Goal: Task Accomplishment & Management: Manage account settings

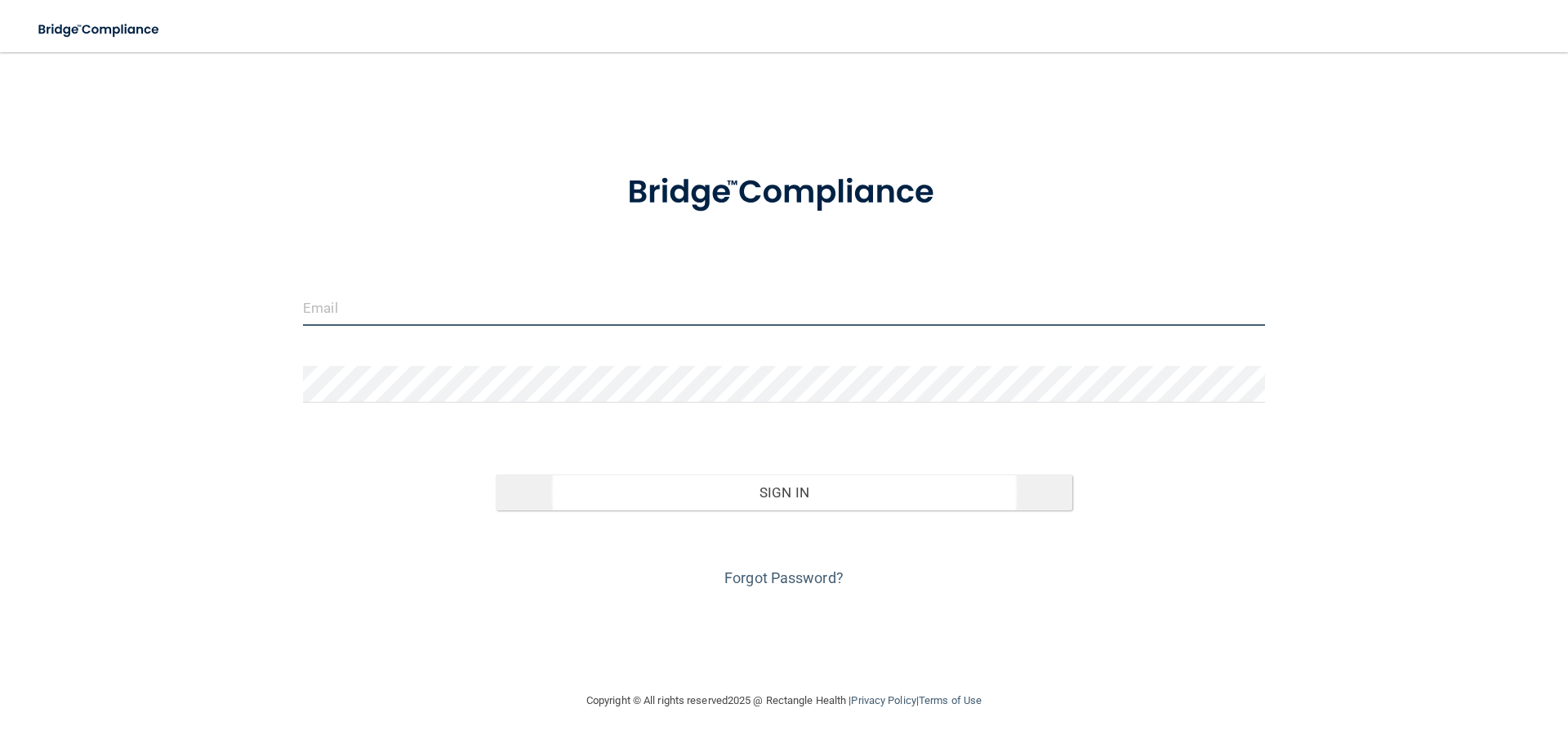
type input "[EMAIL_ADDRESS][DOMAIN_NAME]"
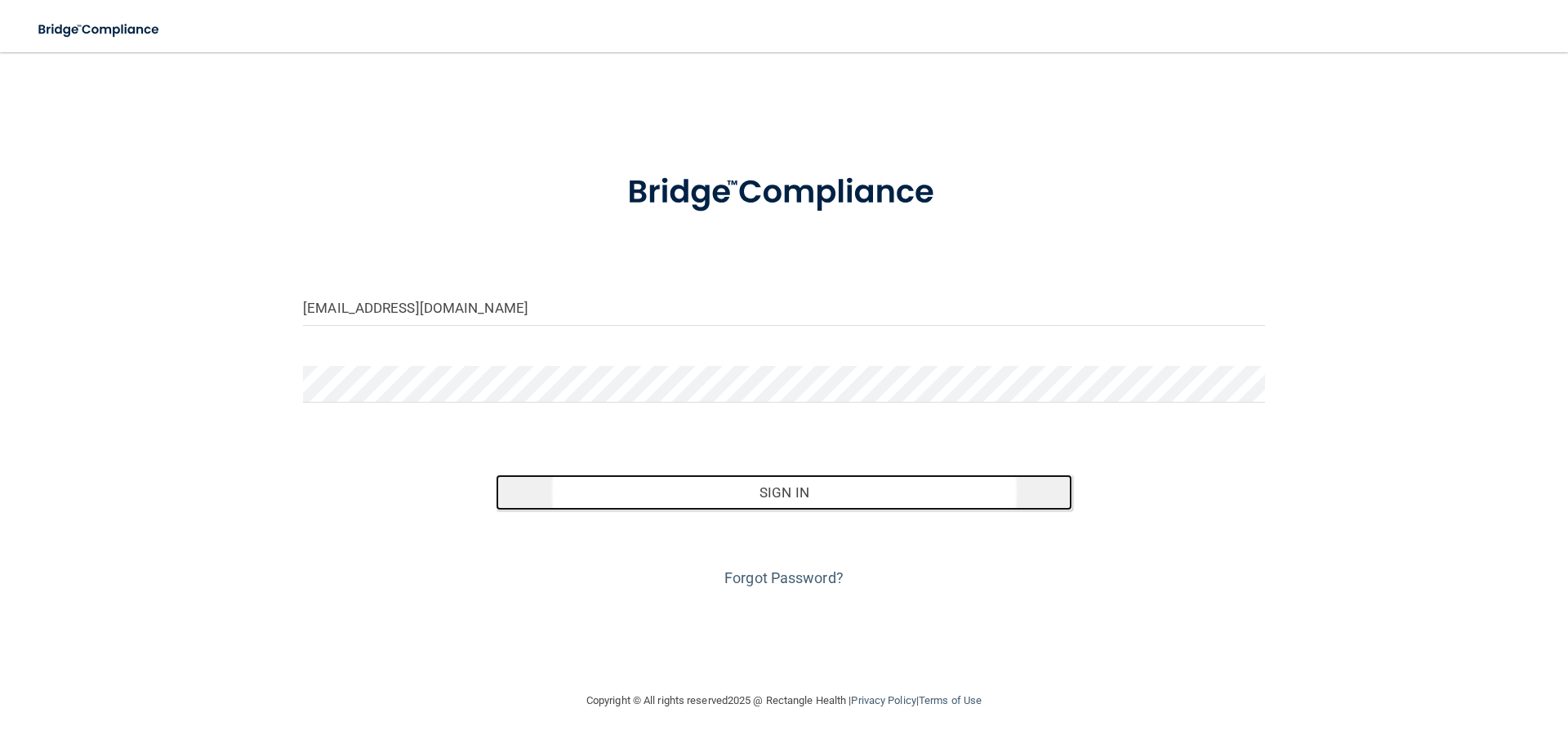
click at [790, 490] on button "Sign In" at bounding box center [784, 492] width 578 height 36
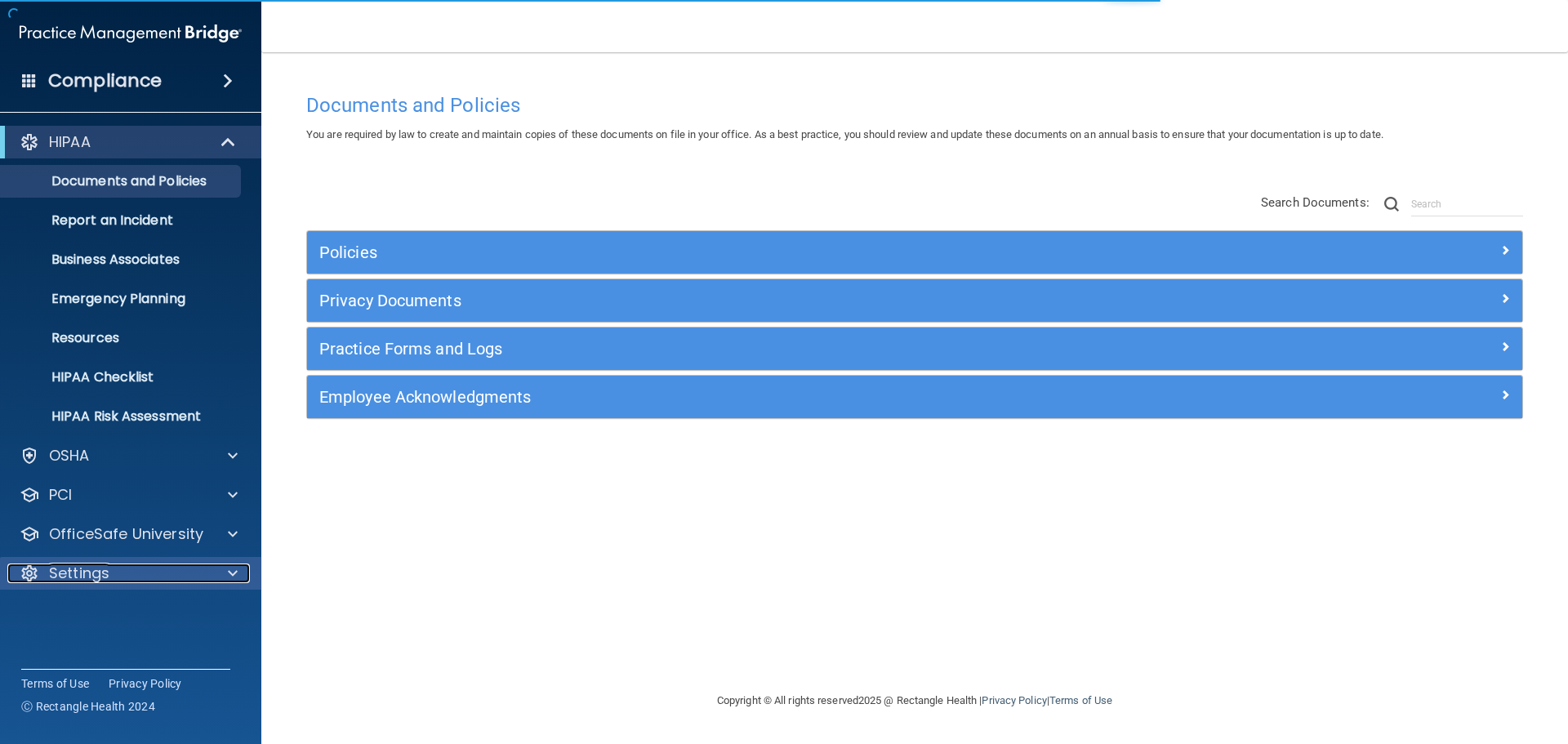
click at [236, 573] on div at bounding box center [229, 573] width 41 height 20
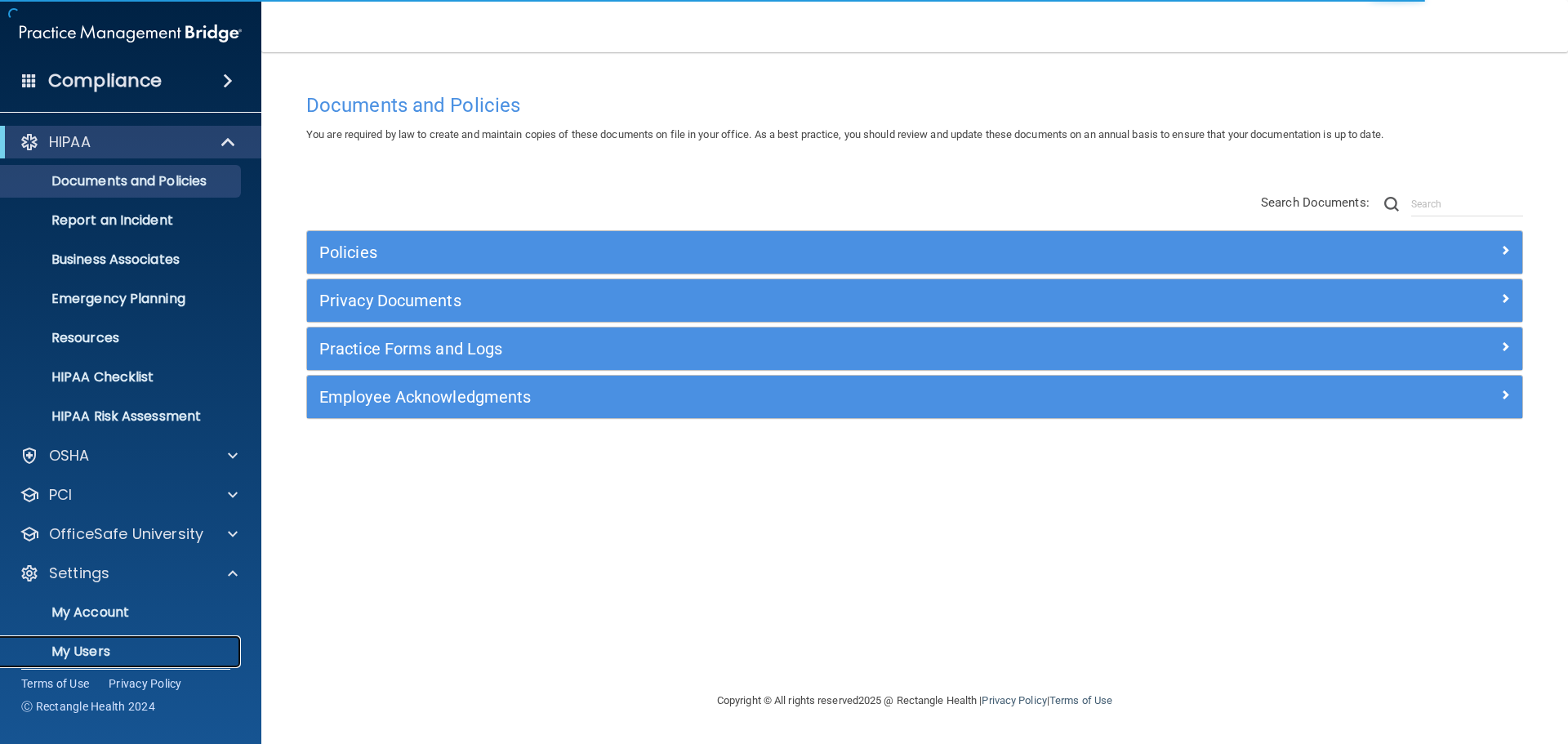
click at [85, 651] on p "My Users" at bounding box center [122, 651] width 223 height 16
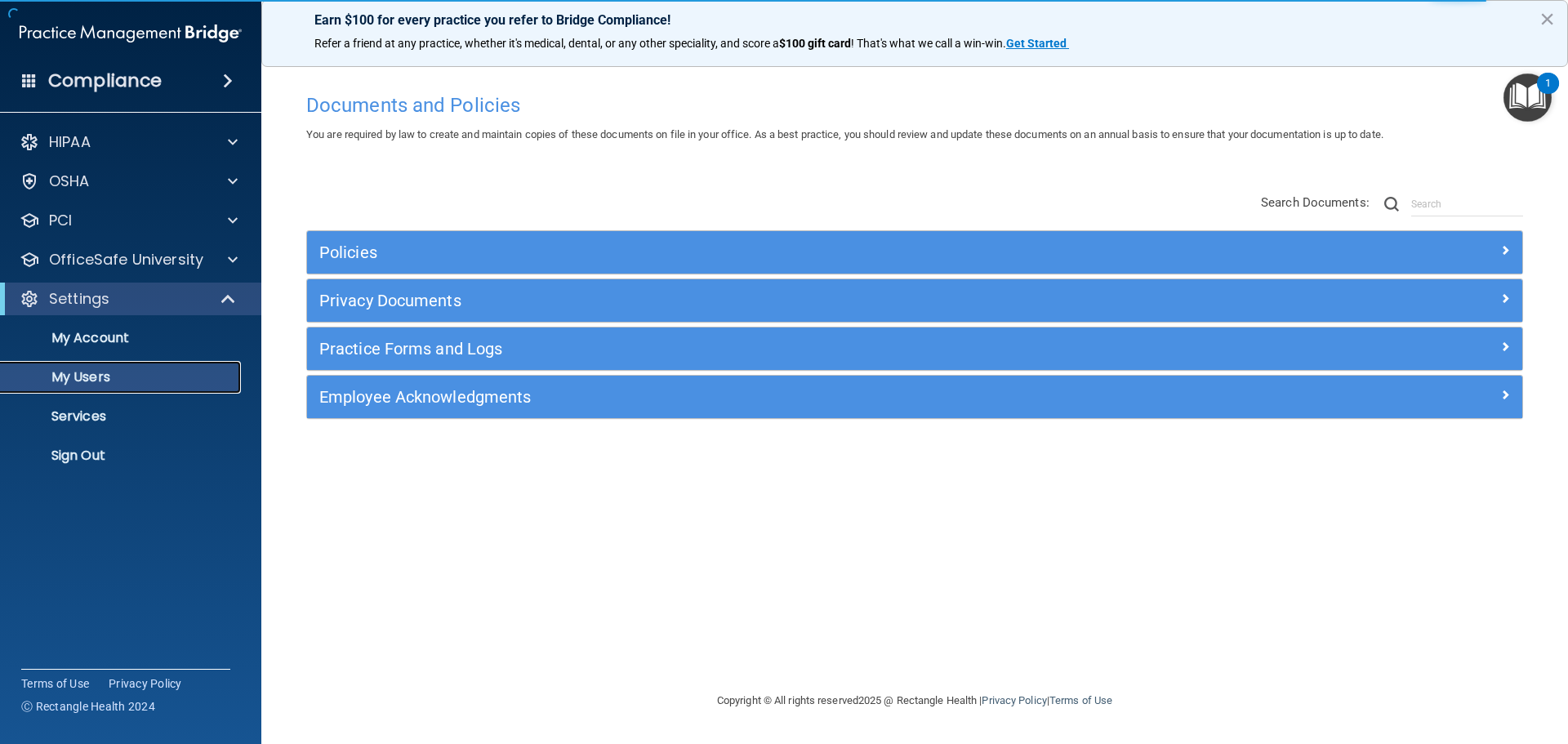
select select "20"
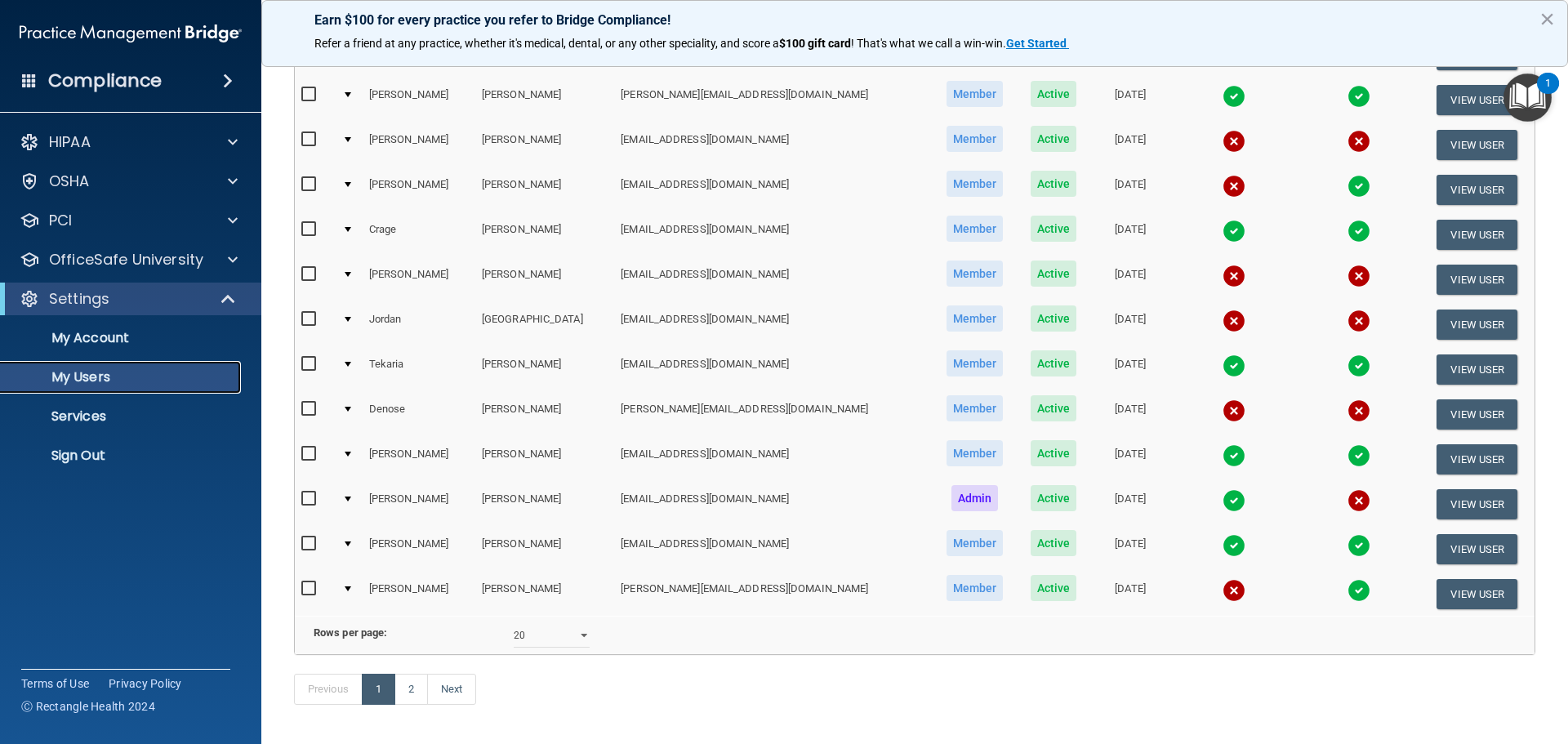
scroll to position [571, 0]
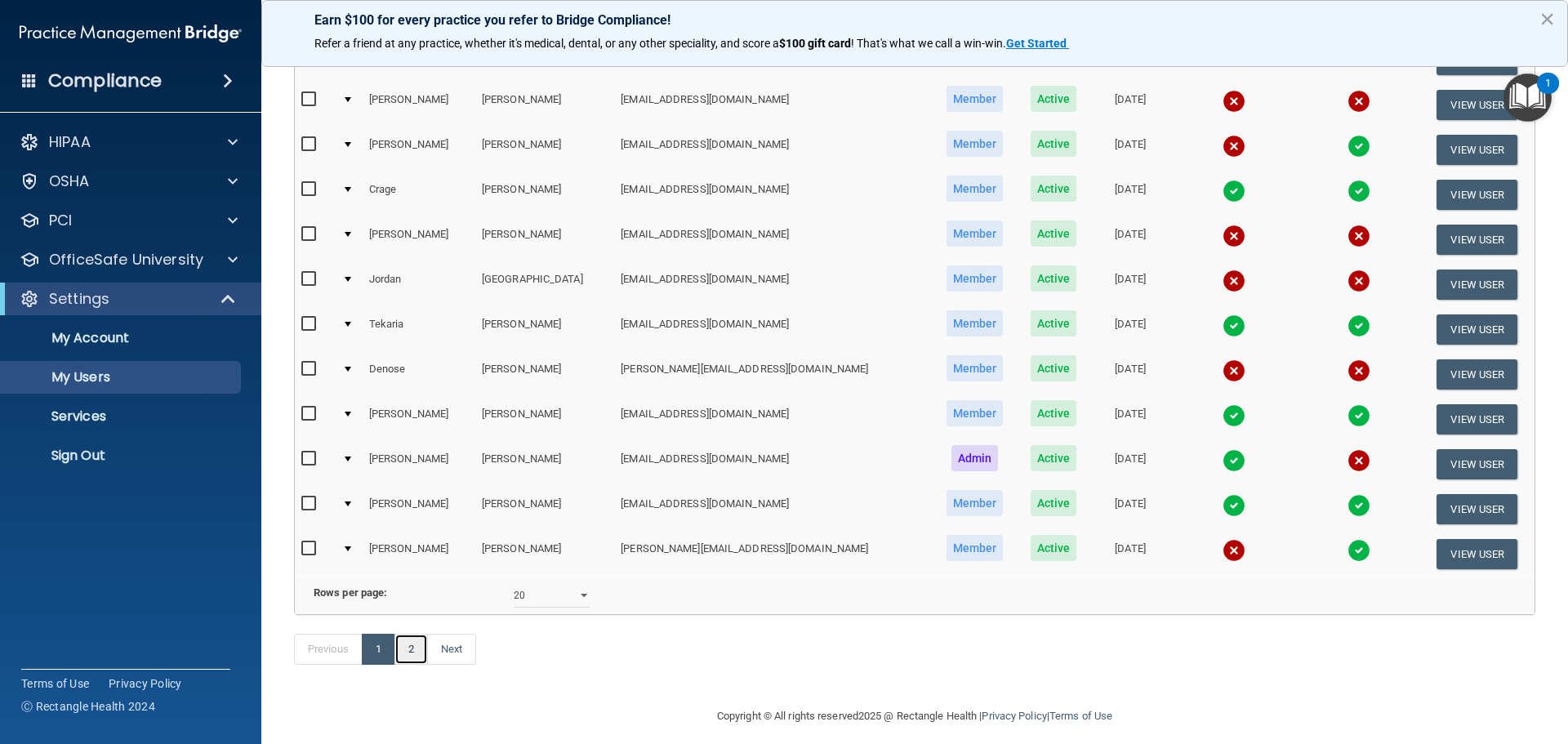
click at [415, 665] on link "2" at bounding box center [411, 648] width 34 height 31
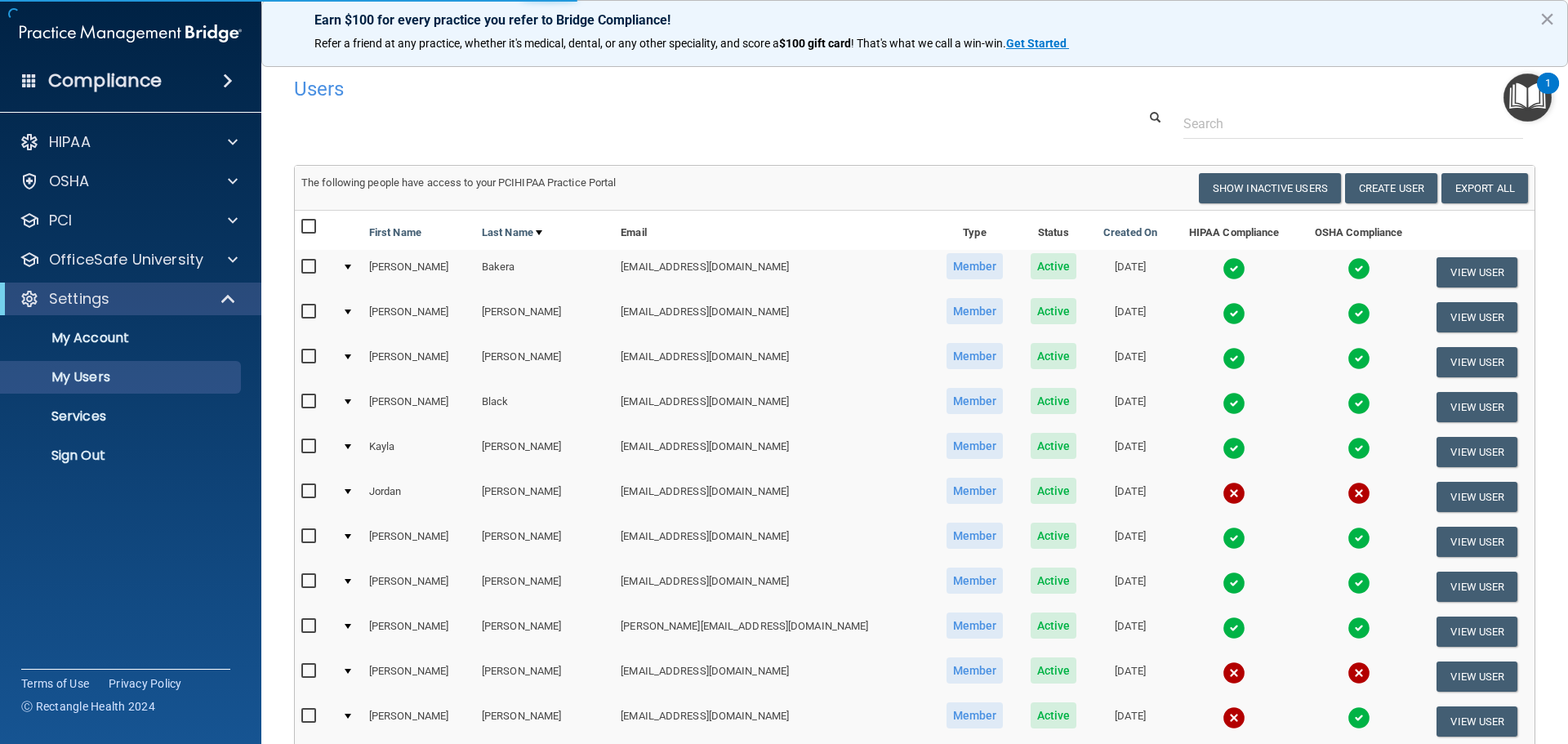
select select "20"
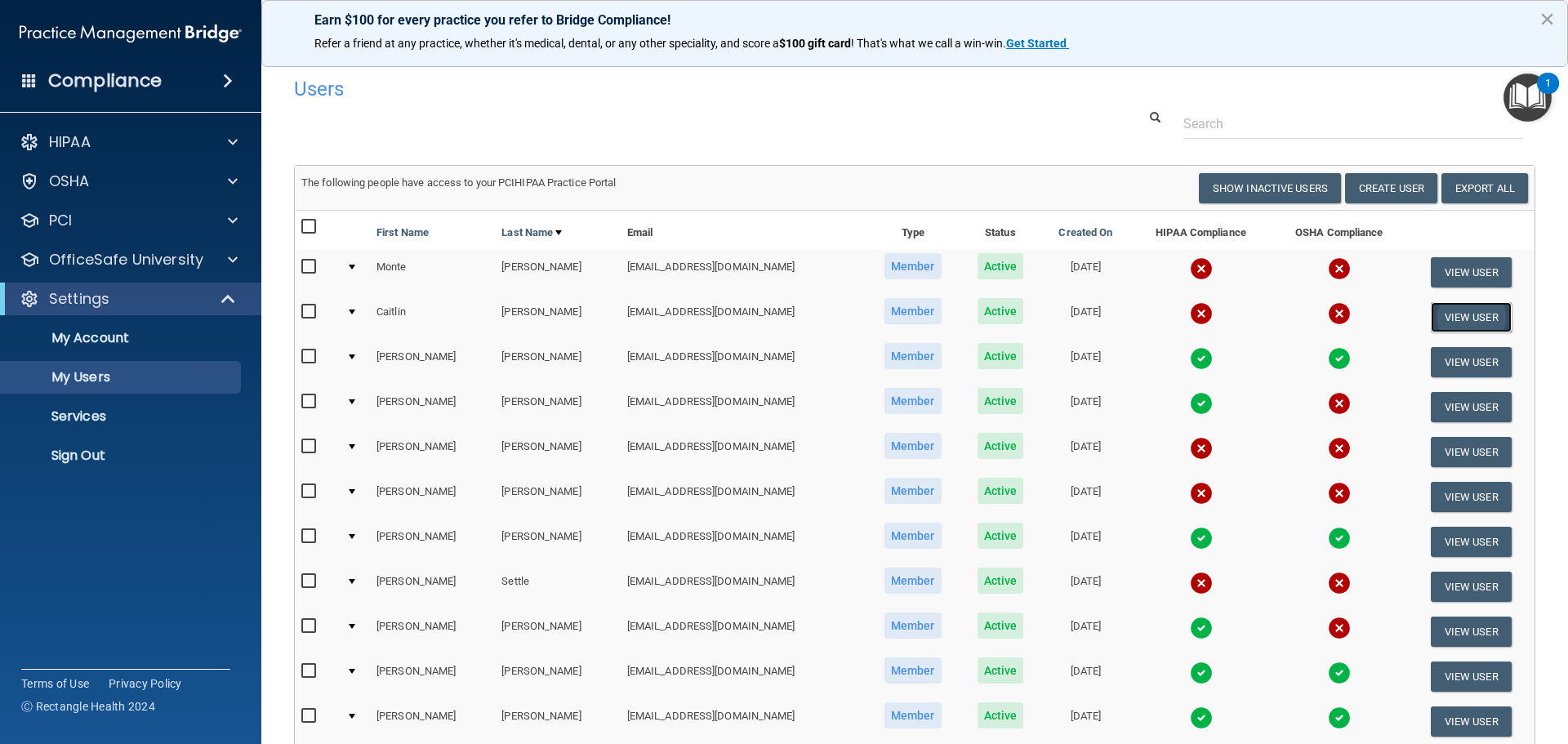
click at [1451, 320] on button "View User" at bounding box center [1470, 316] width 80 height 30
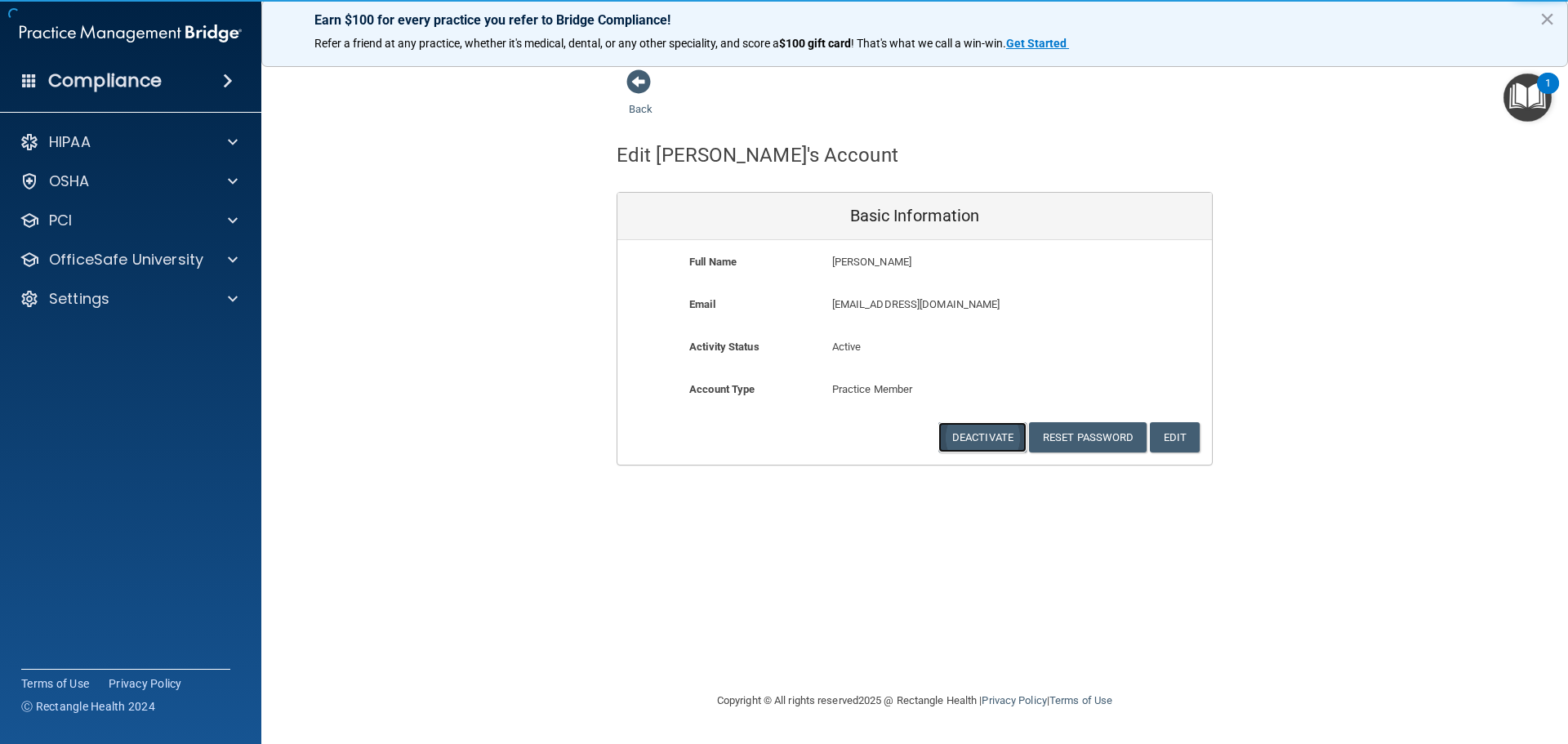
click at [957, 430] on button "Deactivate" at bounding box center [981, 436] width 88 height 30
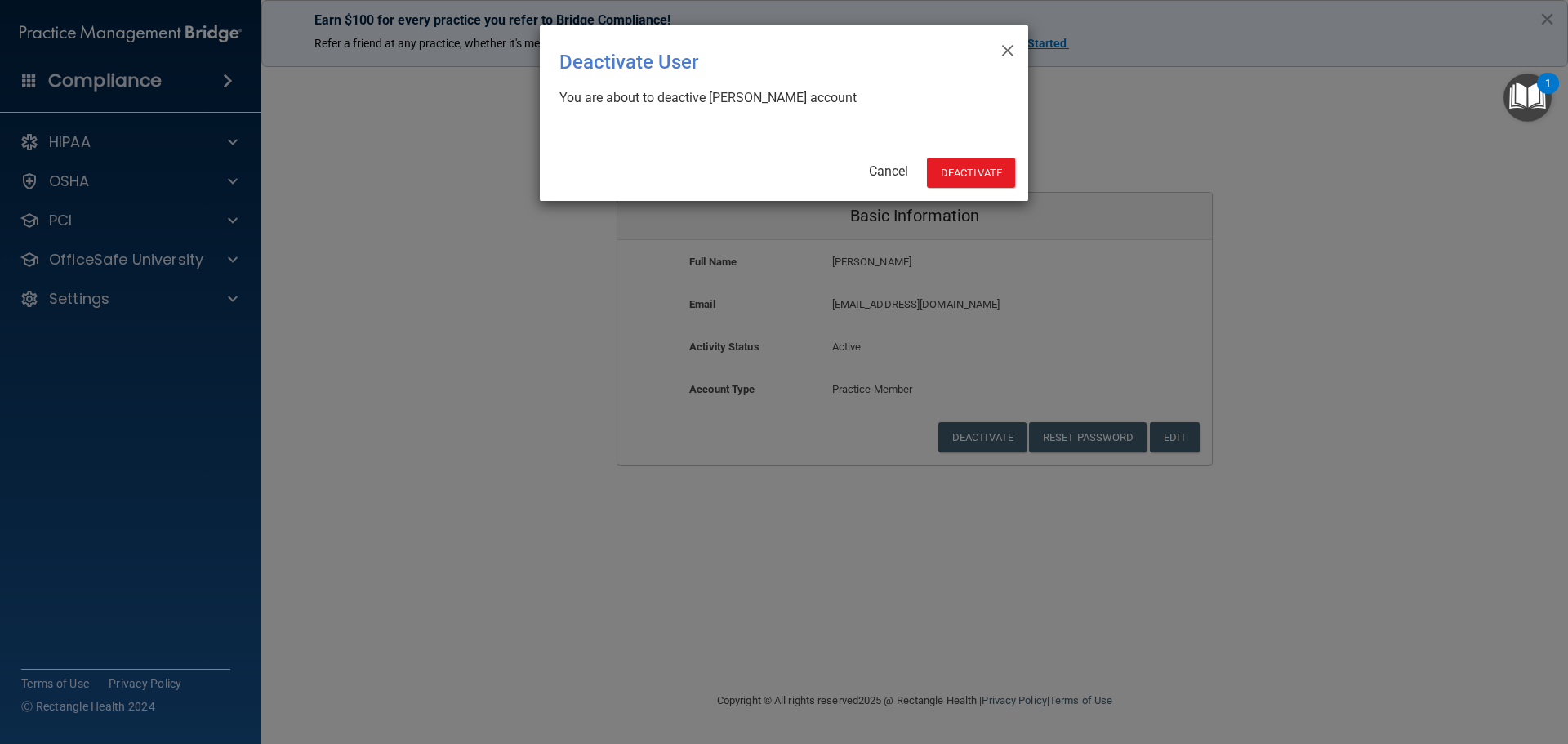
click at [981, 155] on div "× Close Deactivate User You are about to deactive [PERSON_NAME] account Cancel …" at bounding box center [784, 113] width 488 height 176
click at [975, 178] on button "Deactivate" at bounding box center [971, 173] width 88 height 30
